Goal: Information Seeking & Learning: Check status

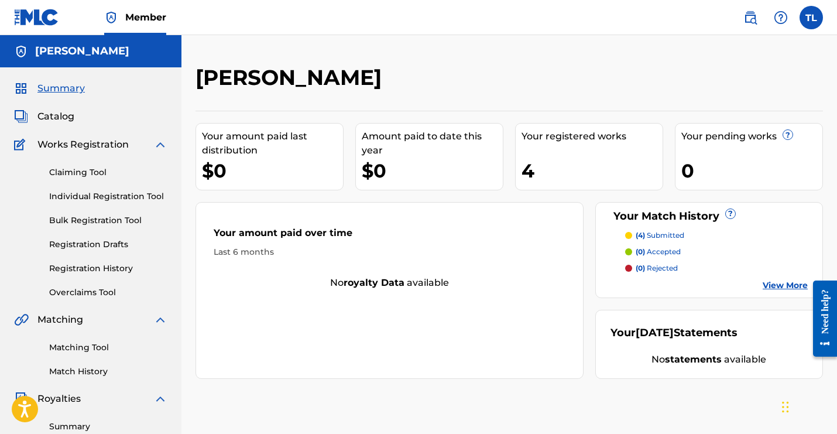
click at [57, 376] on link "Match History" at bounding box center [108, 371] width 118 height 12
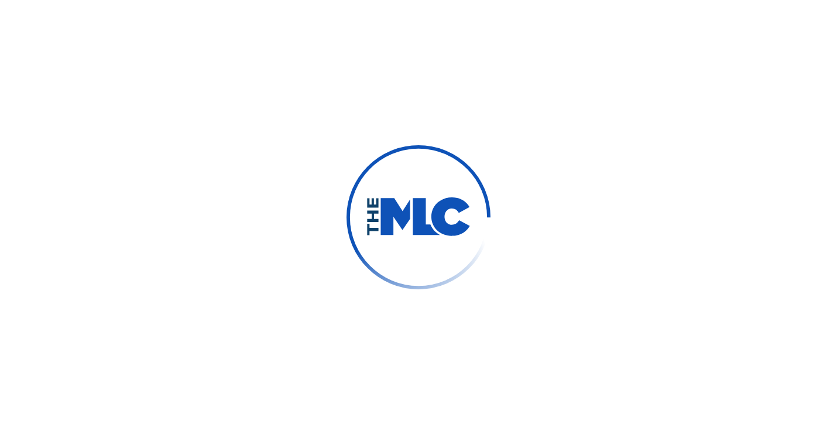
scroll to position [15, 0]
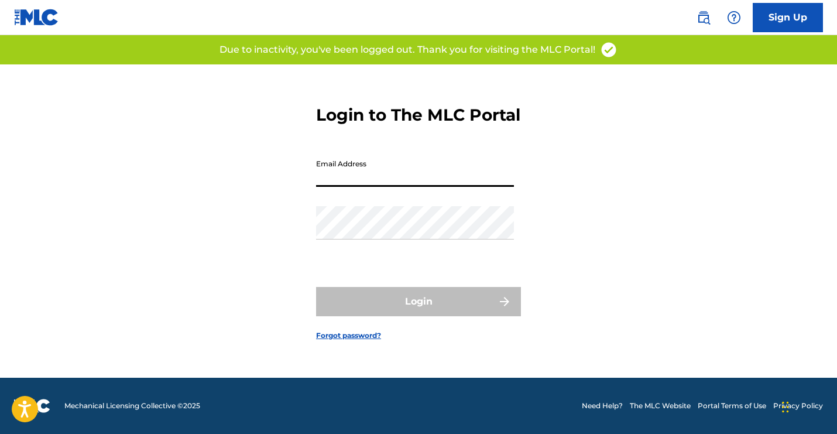
click at [354, 173] on input "Email Address" at bounding box center [415, 169] width 198 height 33
type input "[EMAIL_ADDRESS][DOMAIN_NAME]"
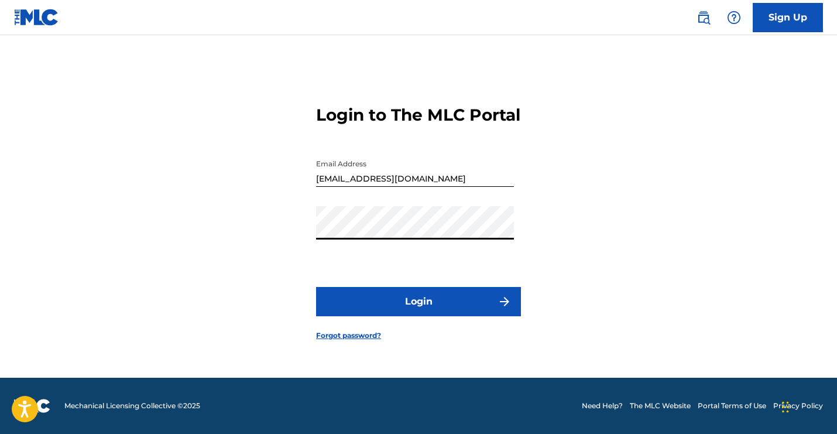
click at [316, 287] on button "Login" at bounding box center [418, 301] width 205 height 29
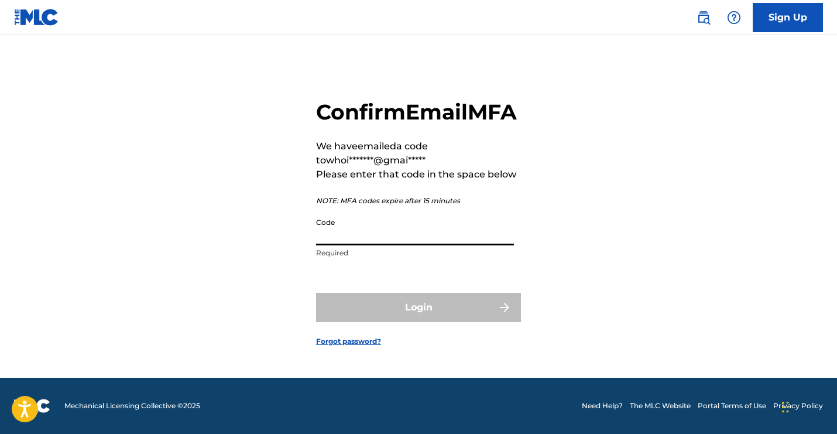
click at [379, 245] on input "Code" at bounding box center [415, 228] width 198 height 33
paste input "421131"
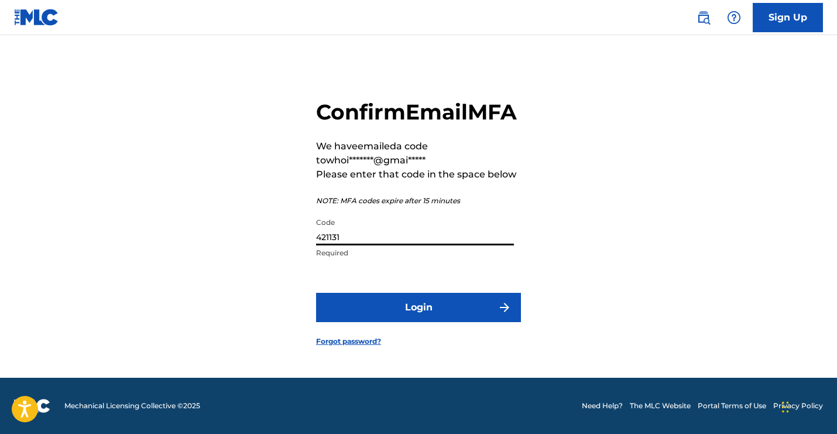
type input "421131"
click at [316, 293] on button "Login" at bounding box center [418, 307] width 205 height 29
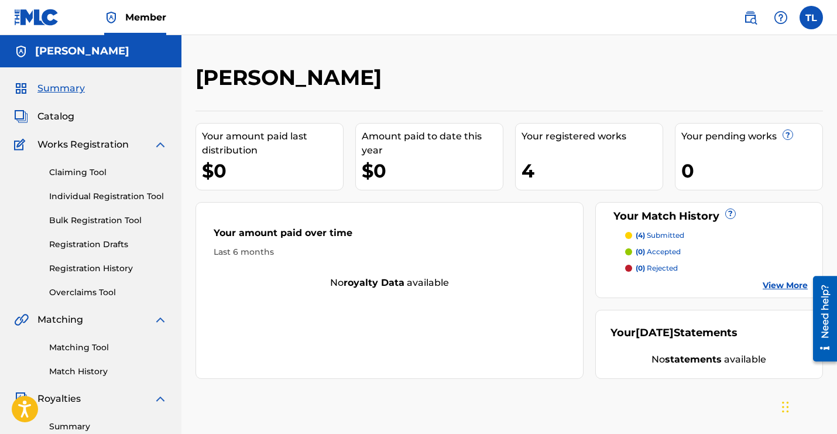
click at [74, 372] on link "Match History" at bounding box center [108, 371] width 118 height 12
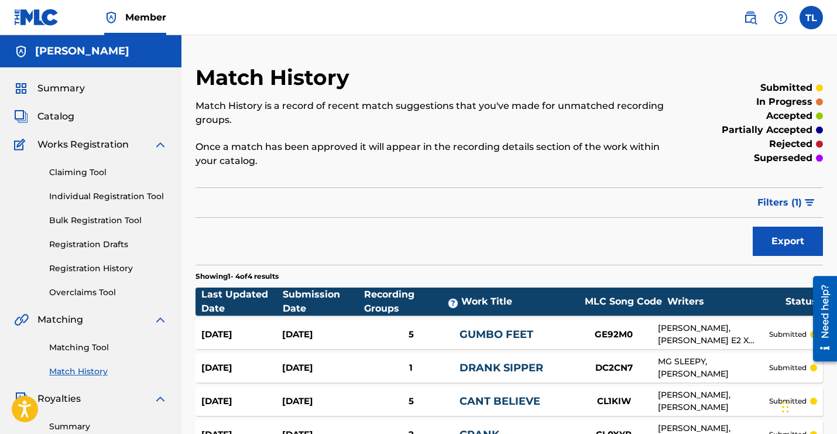
click at [159, 368] on link "Match History" at bounding box center [108, 371] width 118 height 12
click at [84, 334] on div "Matching Tool Match History" at bounding box center [90, 352] width 153 height 51
click at [71, 268] on link "Registration History" at bounding box center [108, 268] width 118 height 12
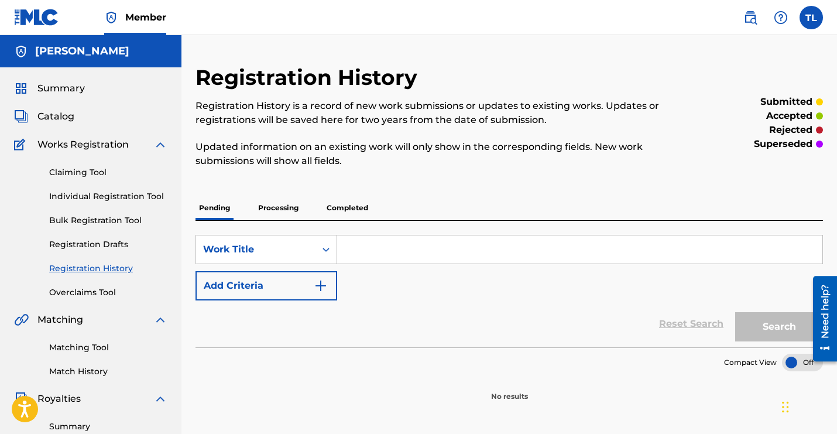
click at [94, 373] on link "Match History" at bounding box center [108, 371] width 118 height 12
